Goal: Task Accomplishment & Management: Use online tool/utility

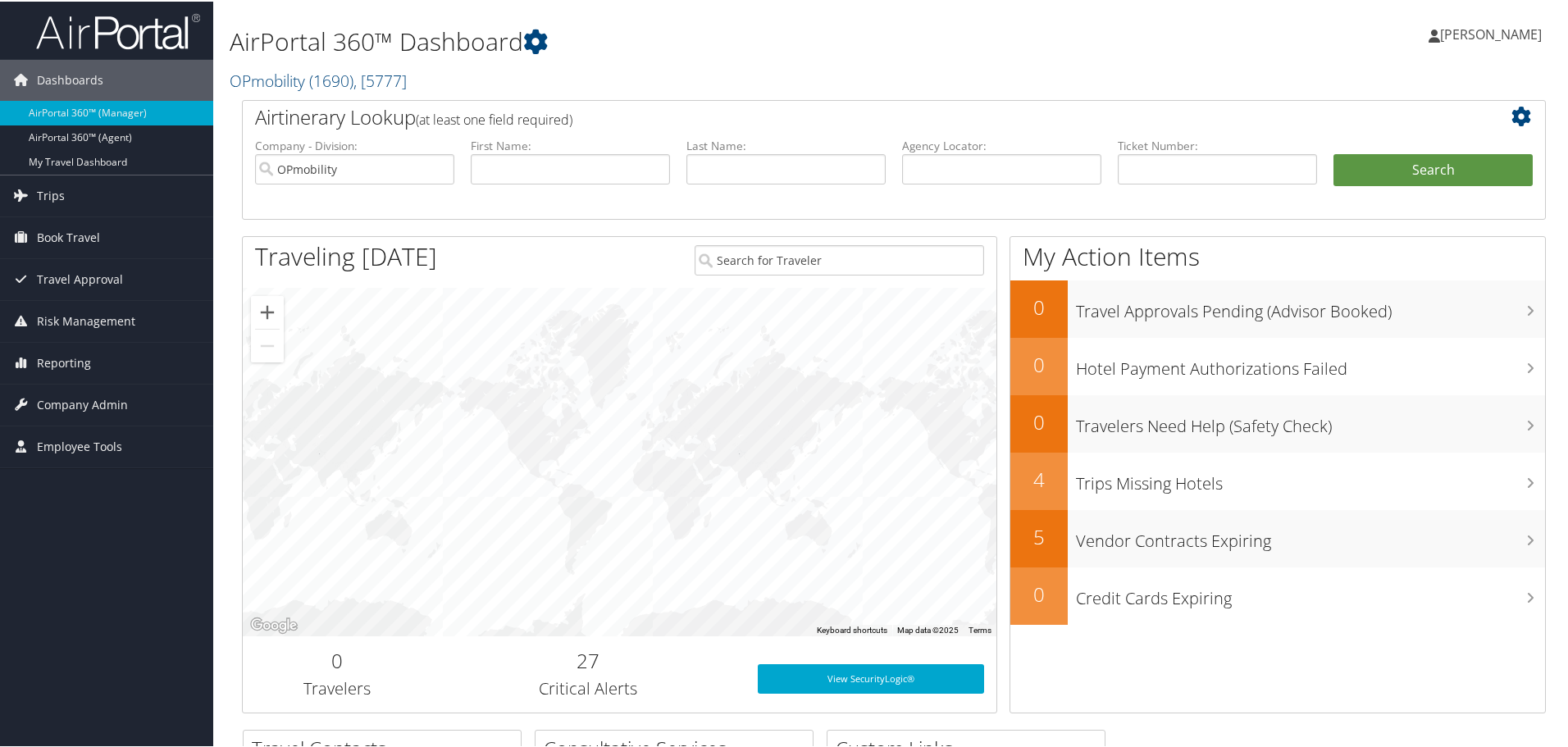
click at [449, 678] on h3 "Critical Alerts" at bounding box center [588, 686] width 290 height 23
click at [42, 191] on span "Trips" at bounding box center [50, 194] width 28 height 41
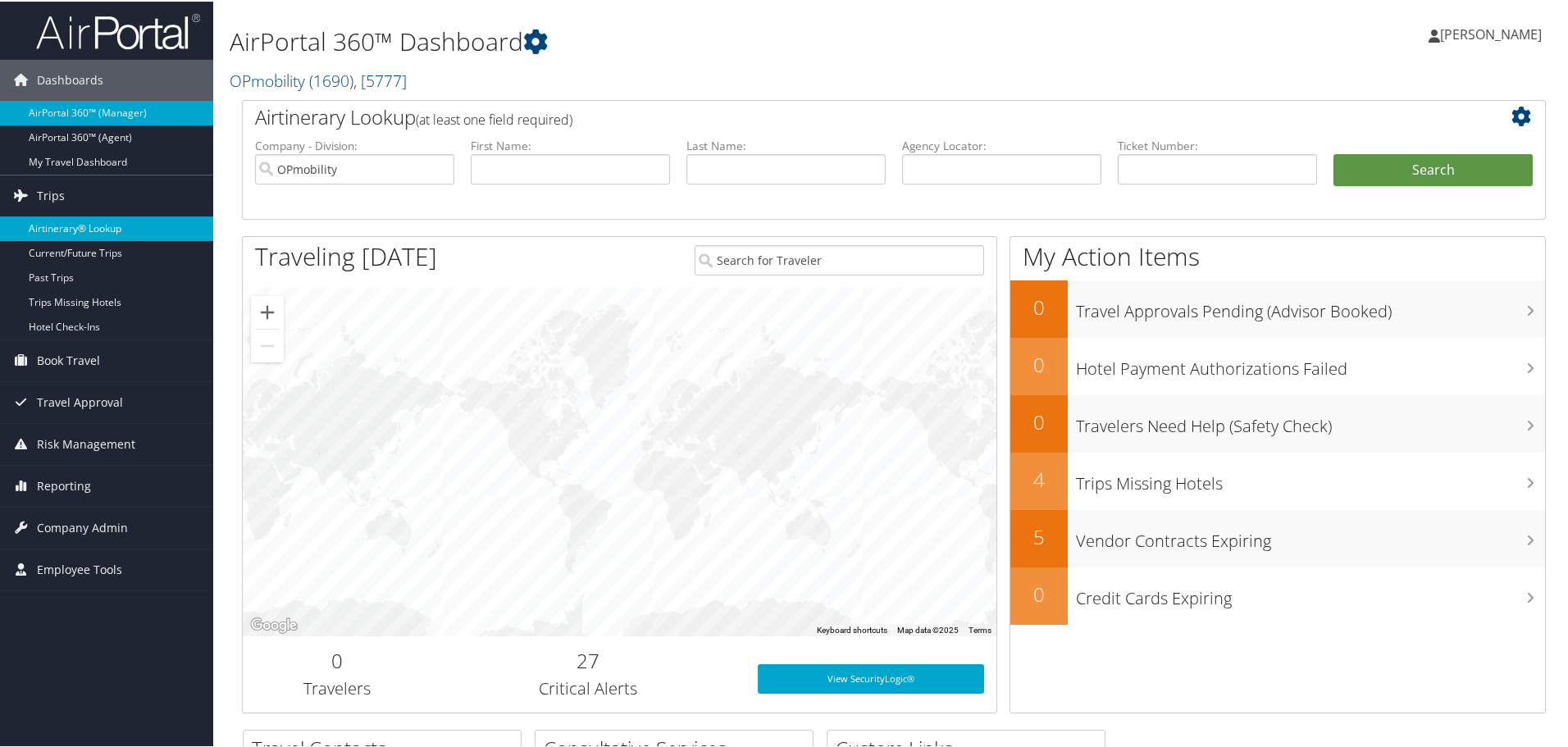
click at [108, 223] on link "Airtinerary® Lookup" at bounding box center [106, 227] width 213 height 24
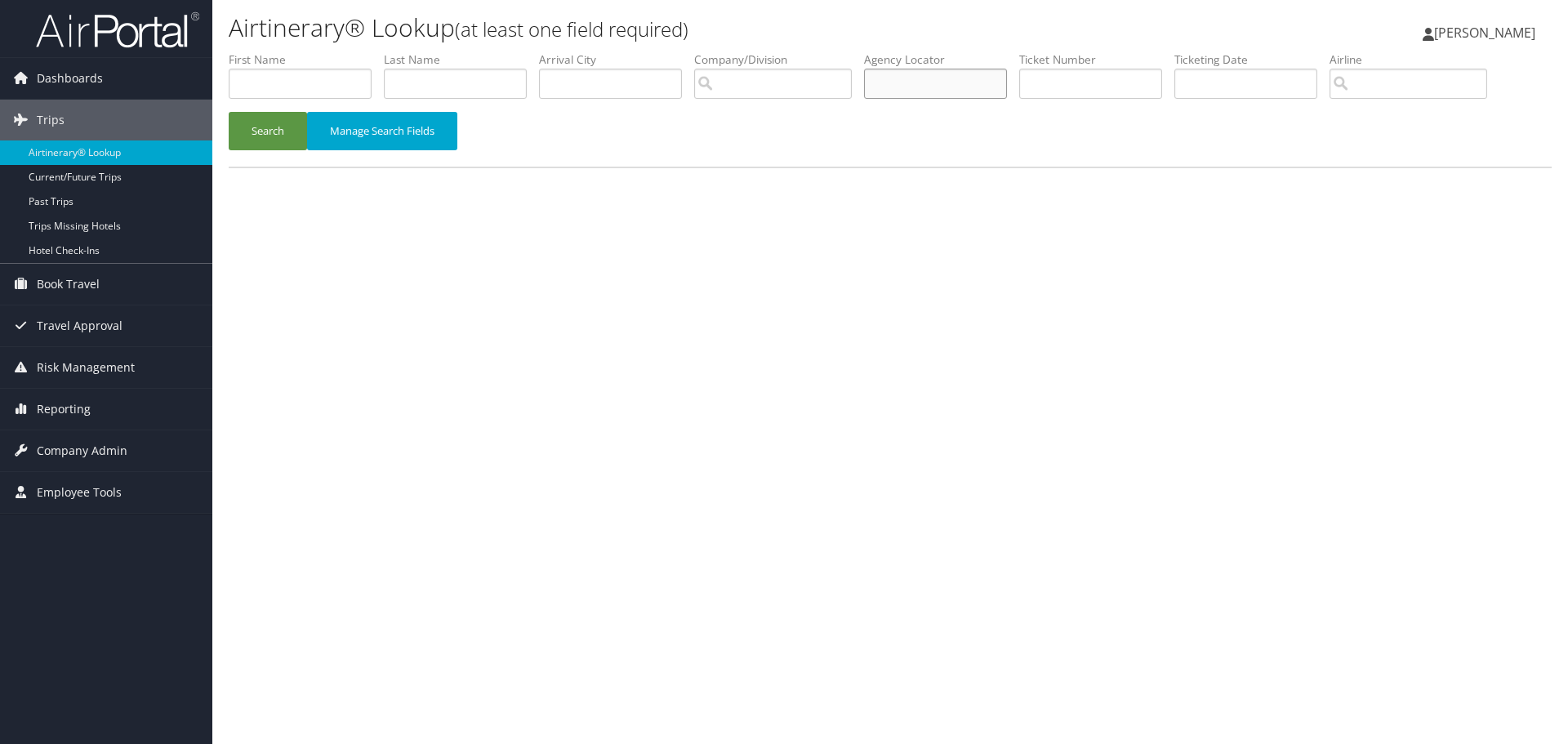
click at [966, 82] on input "text" at bounding box center [935, 83] width 143 height 30
click at [269, 130] on button "Search" at bounding box center [268, 131] width 78 height 38
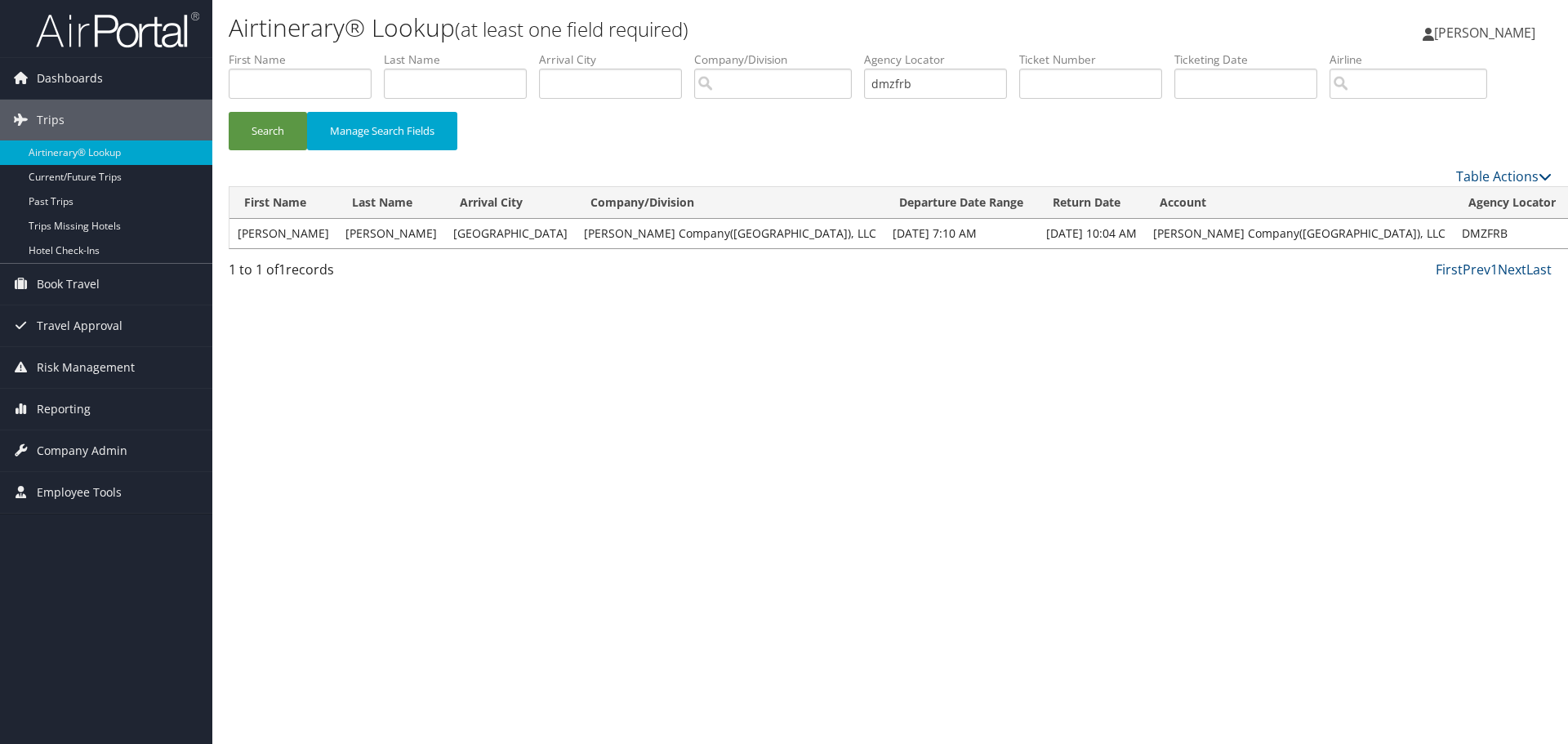
click at [1567, 230] on link "View" at bounding box center [1591, 232] width 25 height 16
click at [945, 88] on input "dmzfrb" at bounding box center [935, 83] width 143 height 30
type input "dmzgp5"
click at [279, 126] on button "Search" at bounding box center [268, 131] width 78 height 38
click at [1534, 234] on link "View" at bounding box center [1546, 232] width 25 height 16
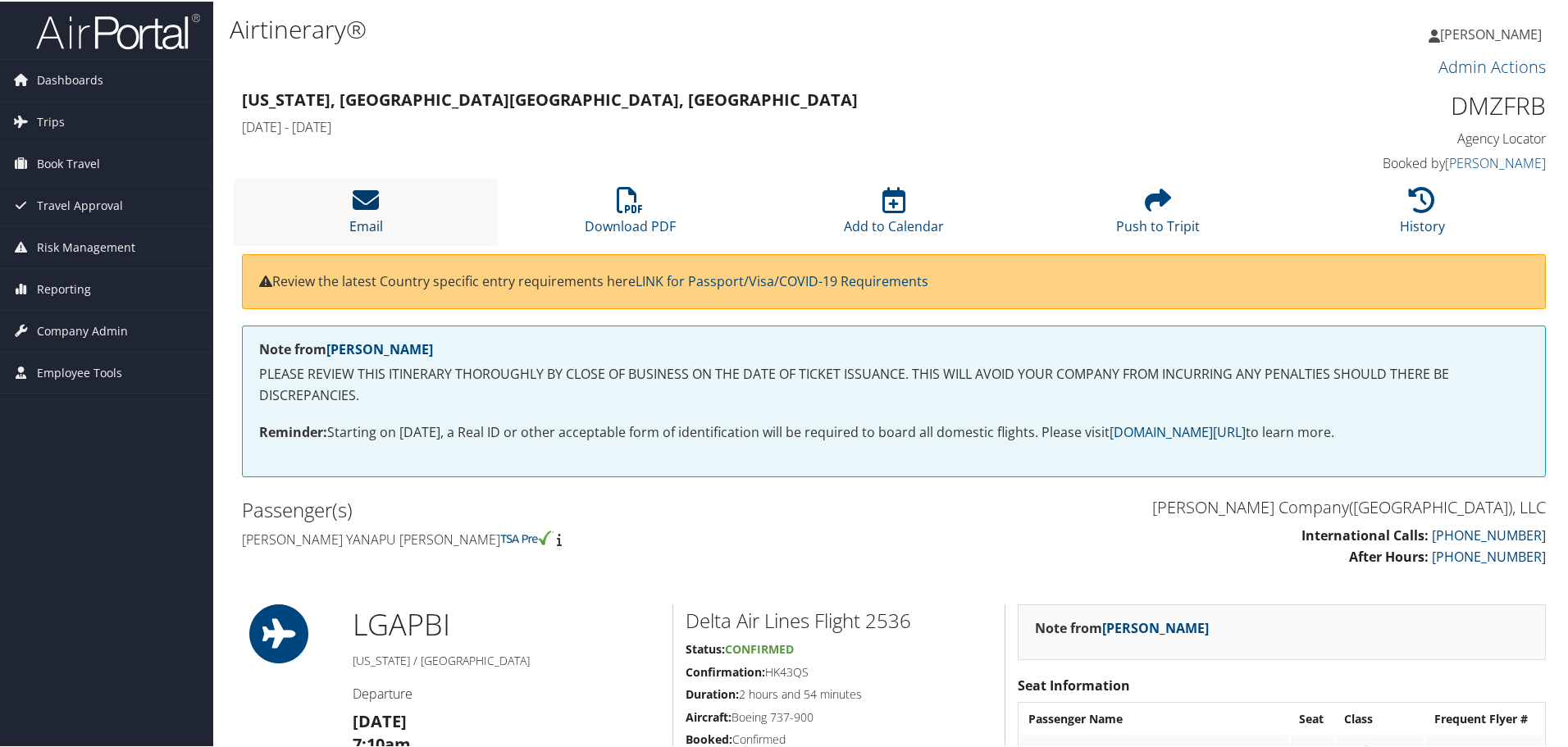
click at [369, 197] on icon at bounding box center [365, 197] width 26 height 26
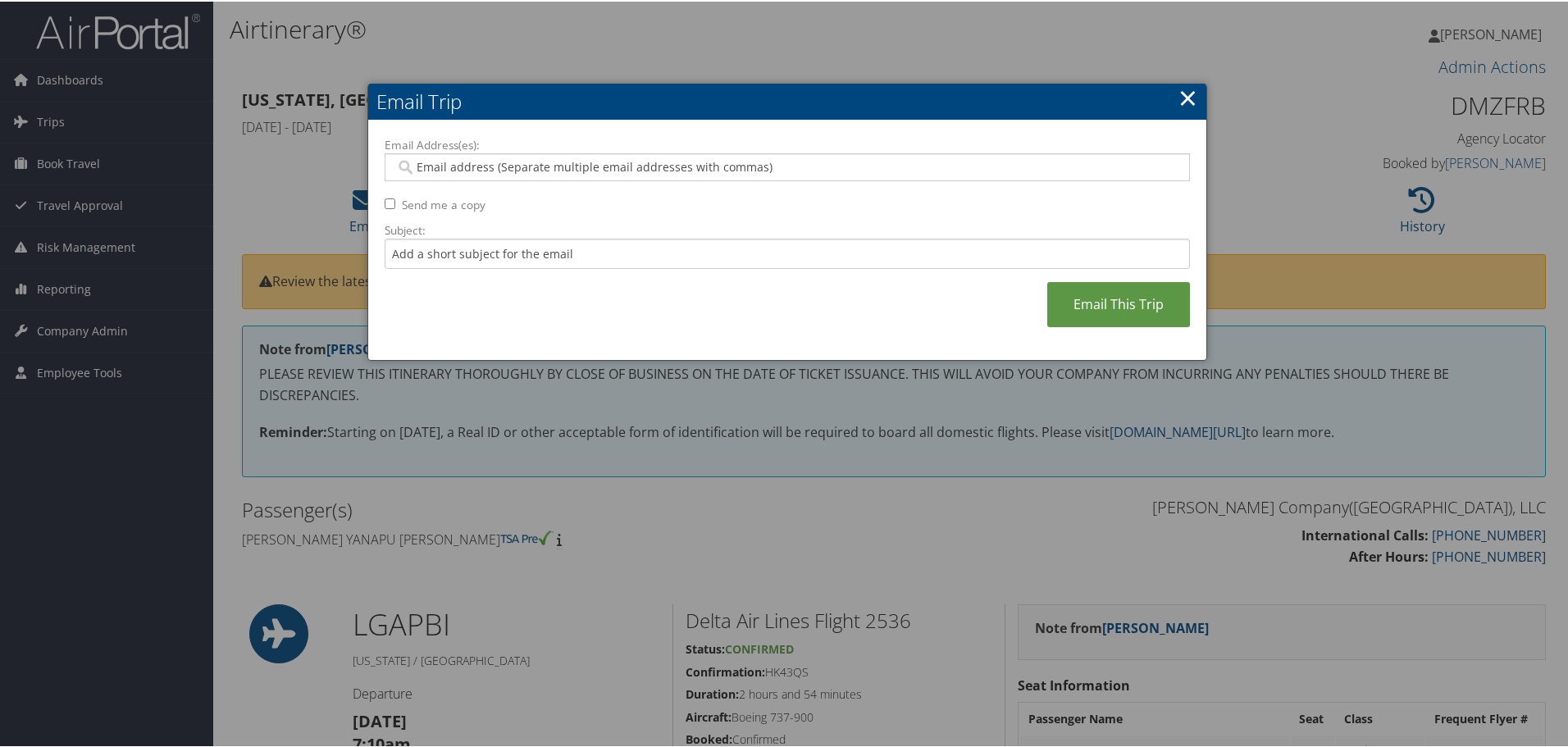
click at [534, 166] on input "Email Address(es):" at bounding box center [787, 166] width 783 height 17
type input "jclark@moto"
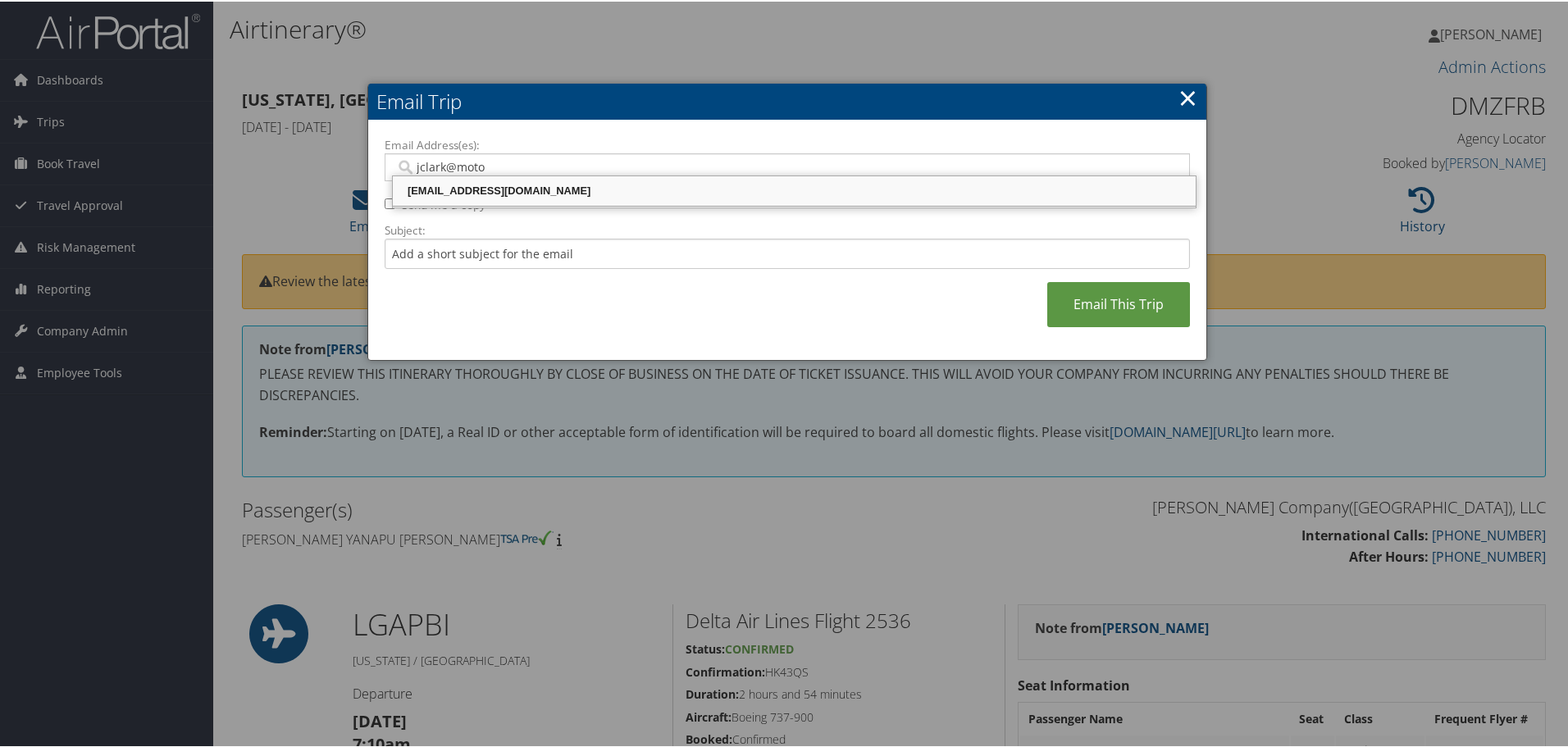
click at [535, 192] on div "JCLARK@MOTORCITYTRAVEL.COM" at bounding box center [793, 190] width 797 height 17
type input "JCLARK@MOTORCITYTRAVEL.COM"
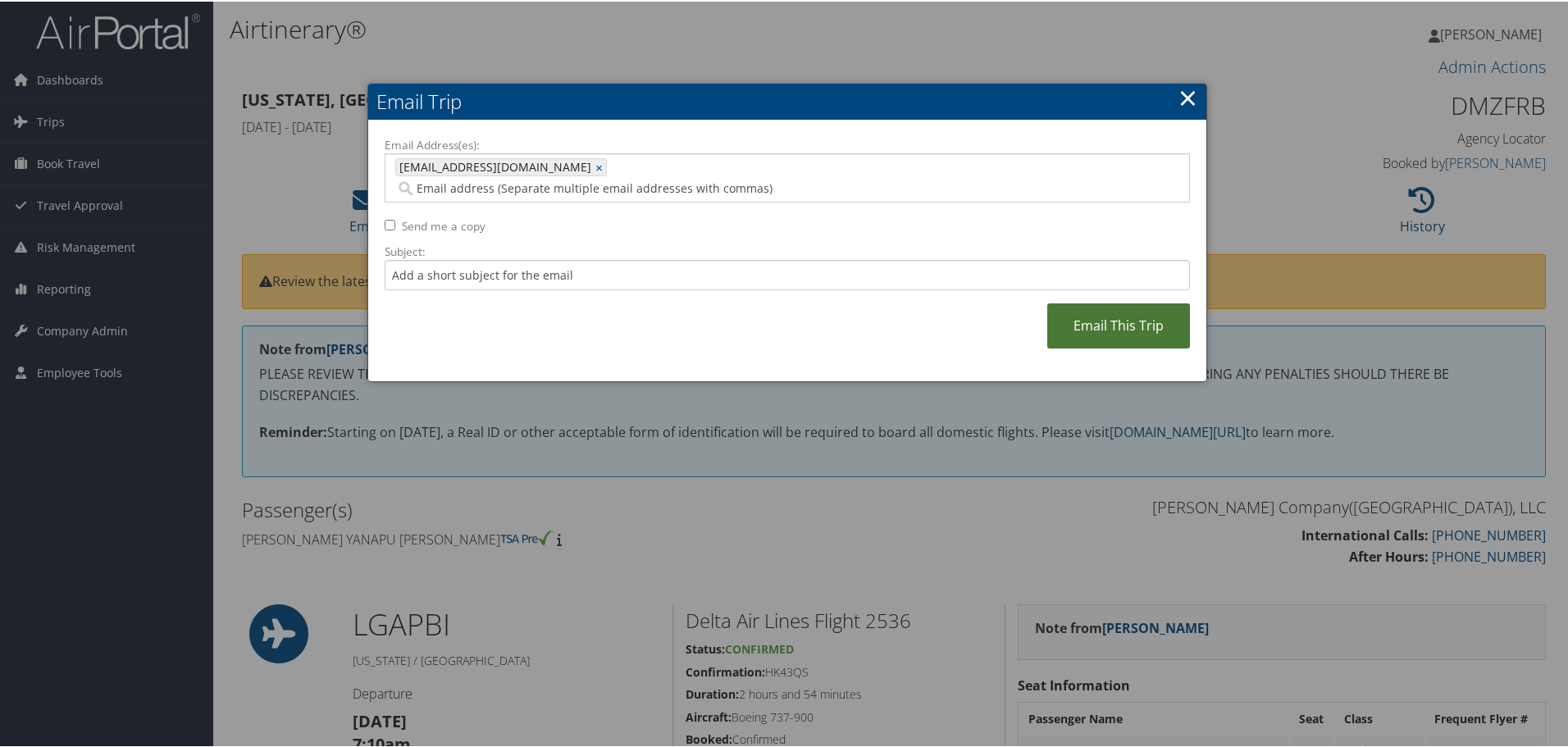
click at [1115, 302] on link "Email This Trip" at bounding box center [1118, 325] width 143 height 45
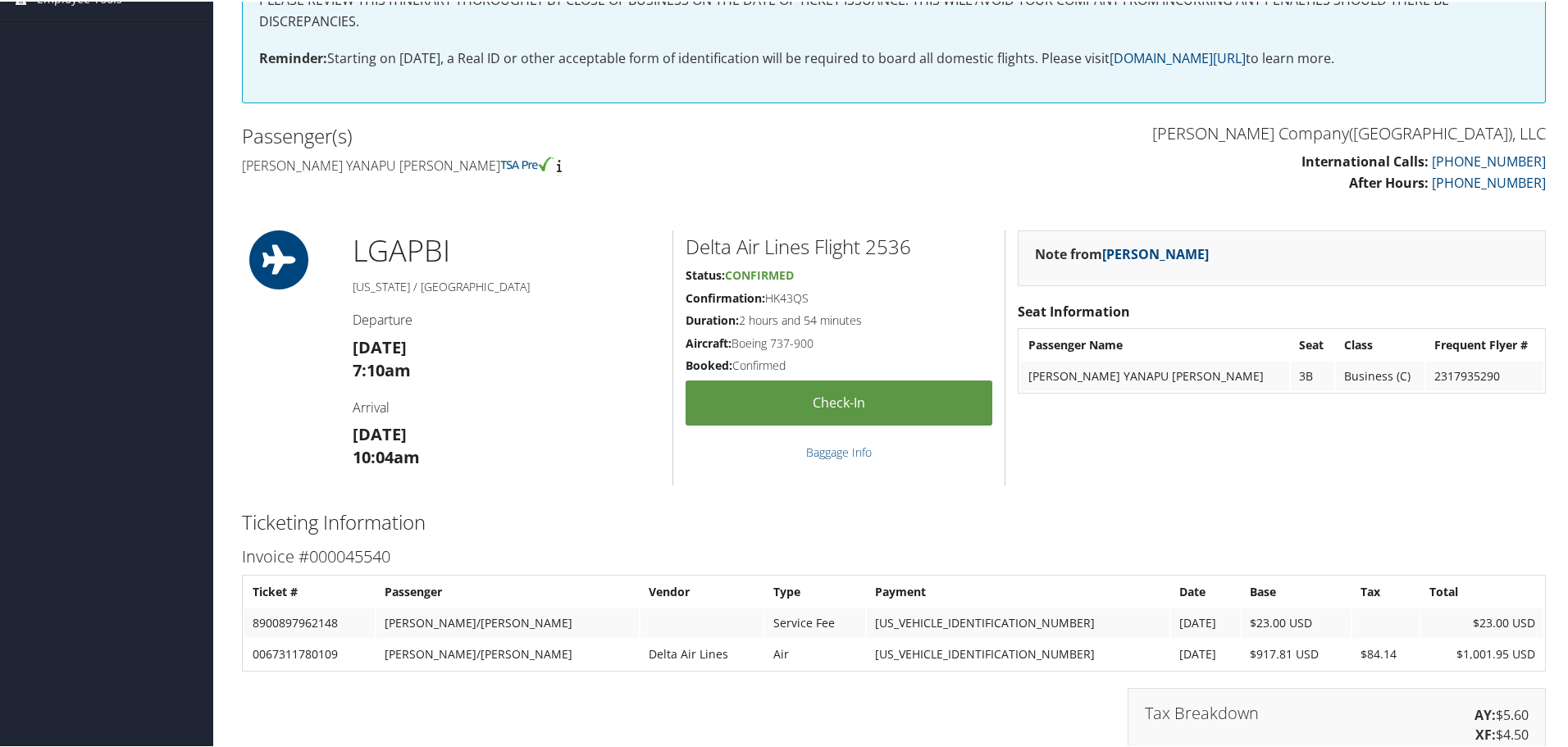
scroll to position [246, 0]
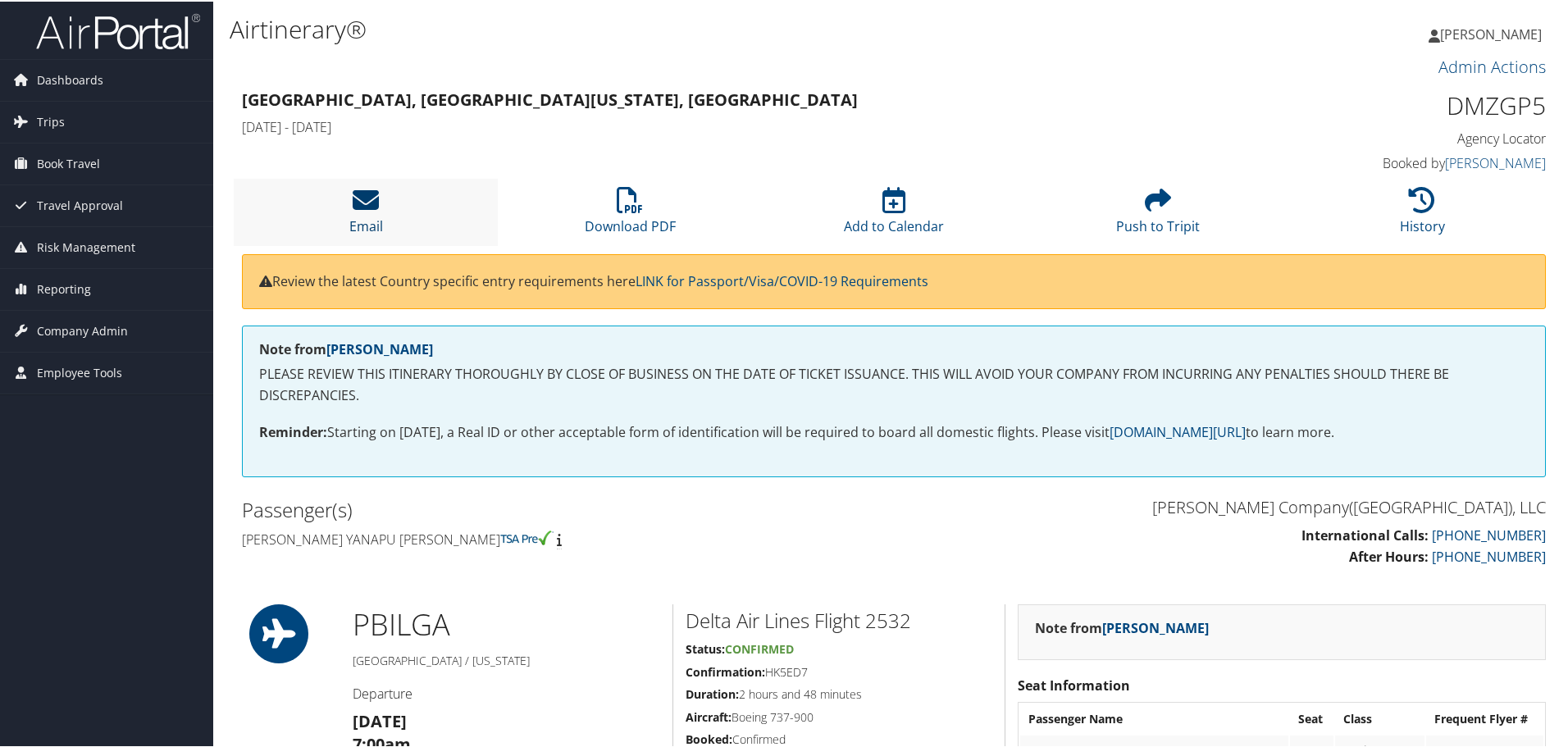
click at [366, 202] on icon at bounding box center [365, 197] width 26 height 26
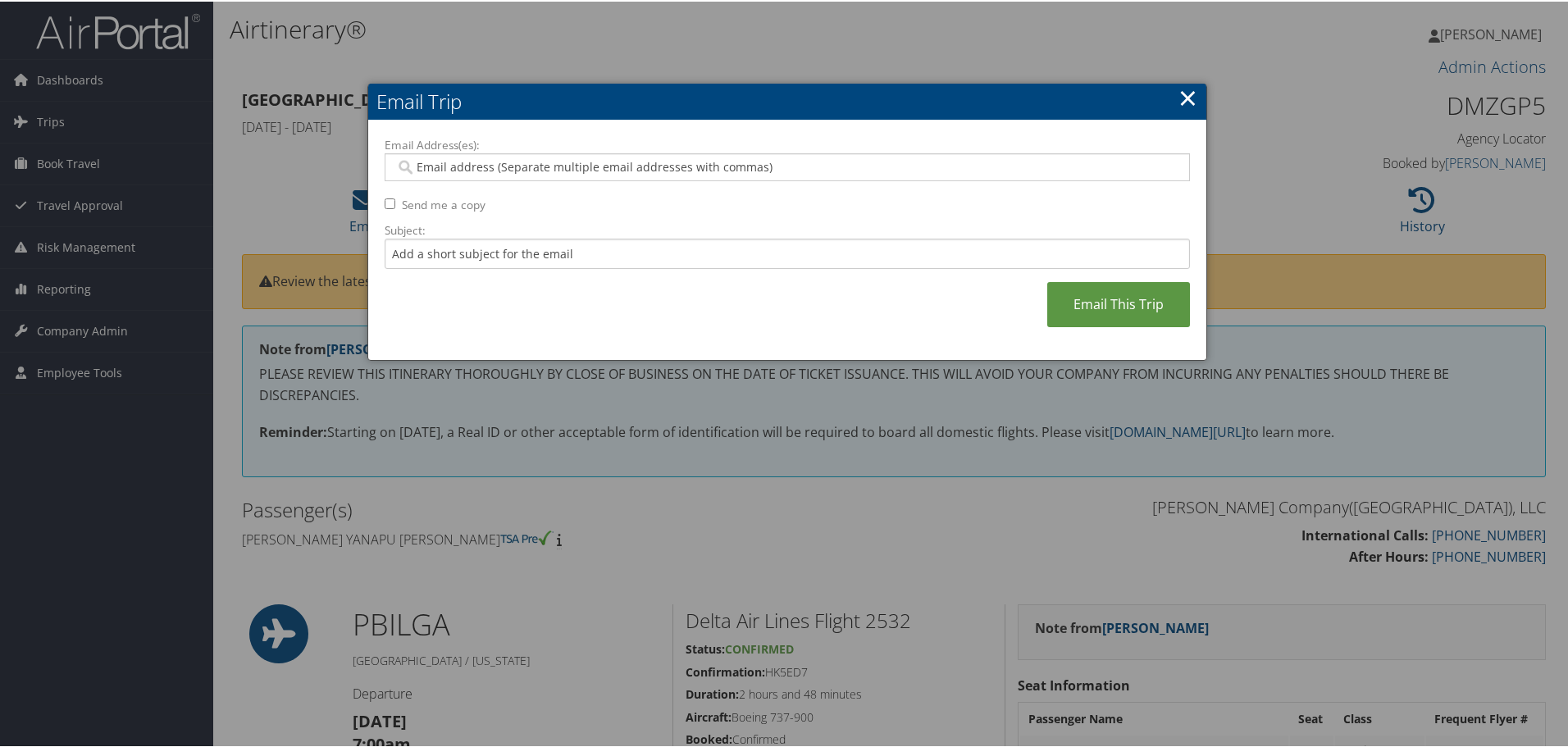
click at [500, 162] on input "Email Address(es):" at bounding box center [787, 166] width 783 height 17
type input "jclark@moto"
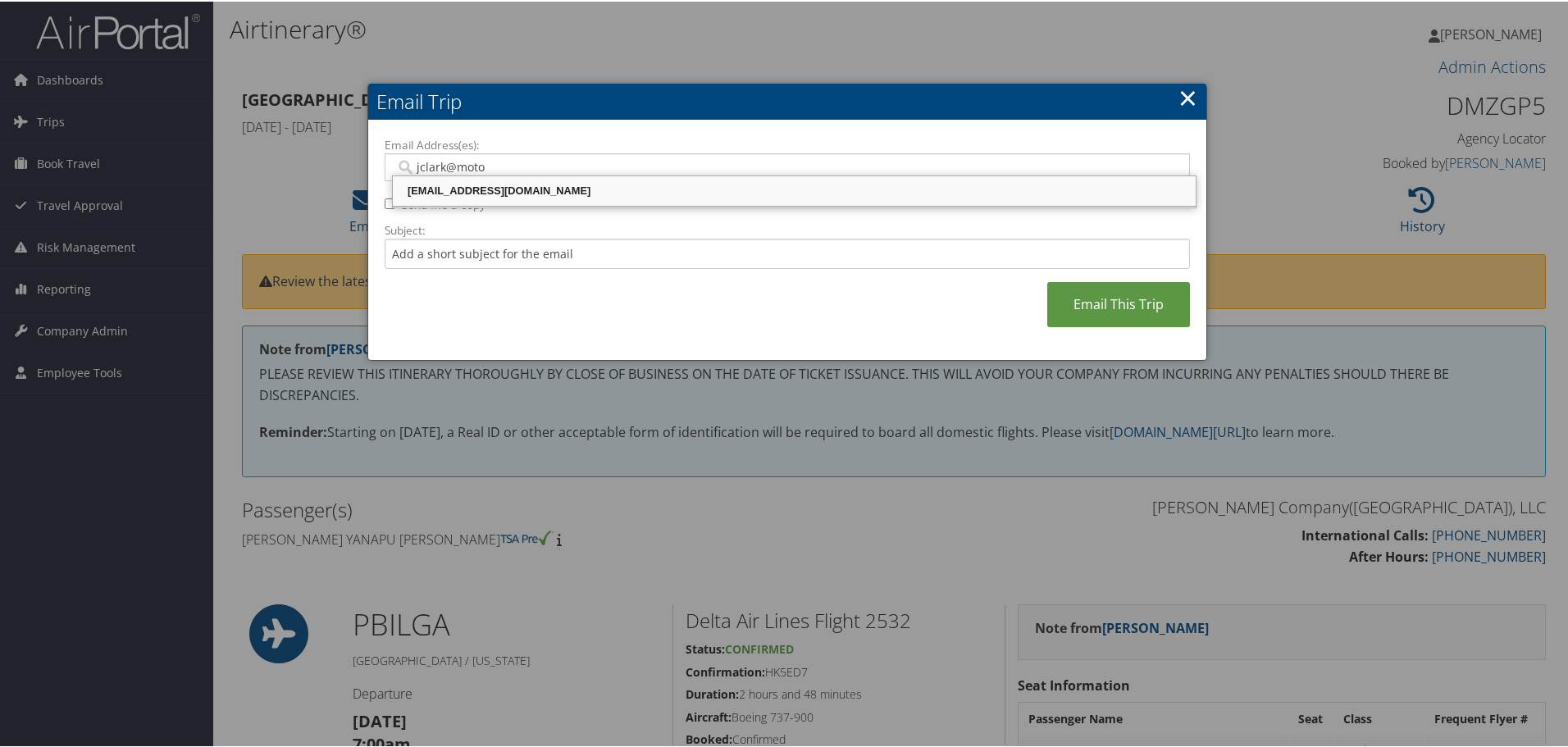
click at [521, 194] on div "JCLARK@MOTORCITYTRAVEL.COM" at bounding box center [793, 190] width 797 height 17
type input "JCLARK@MOTORCITYTRAVEL.COM"
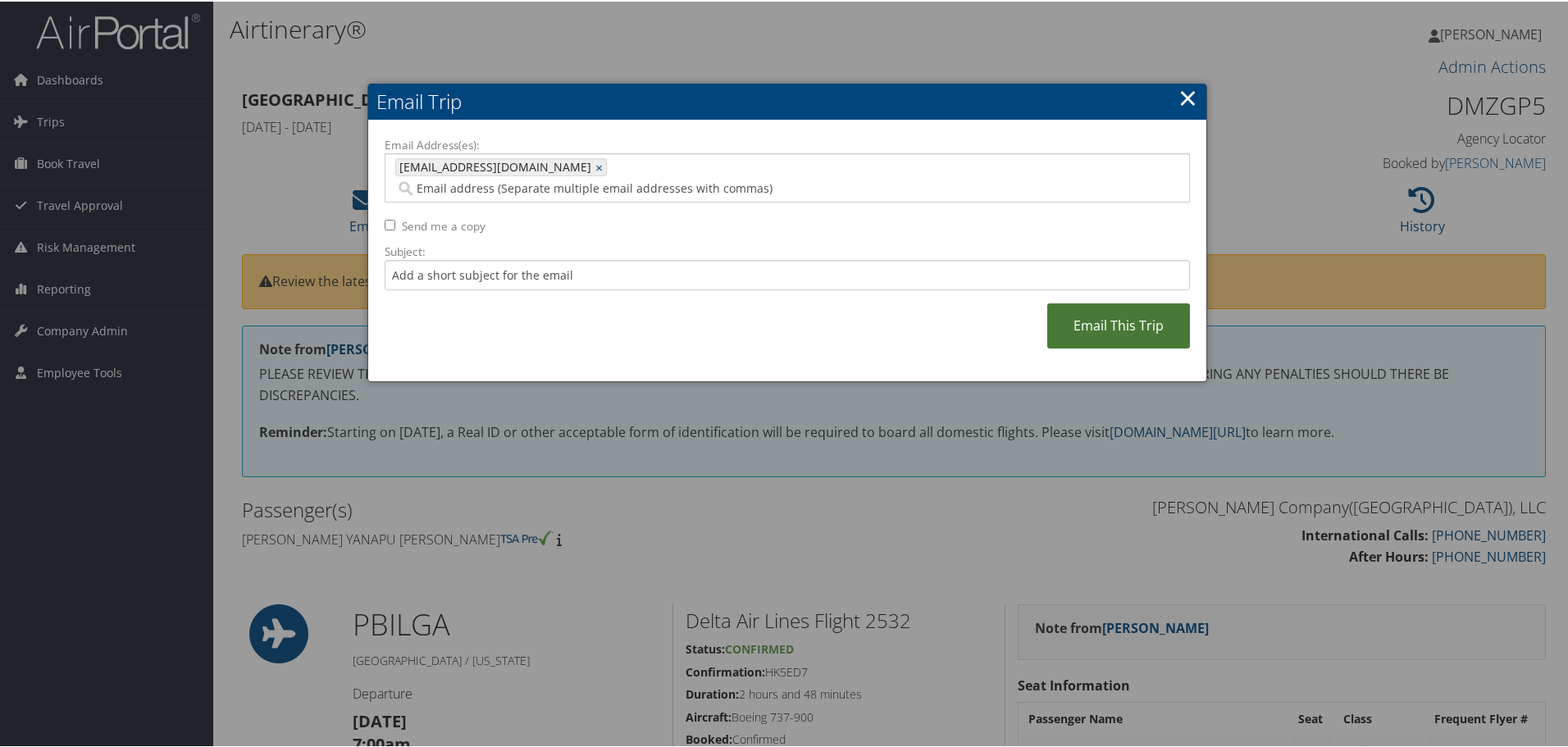
click at [1091, 302] on link "Email This Trip" at bounding box center [1118, 325] width 143 height 45
